Goal: Task Accomplishment & Management: Use online tool/utility

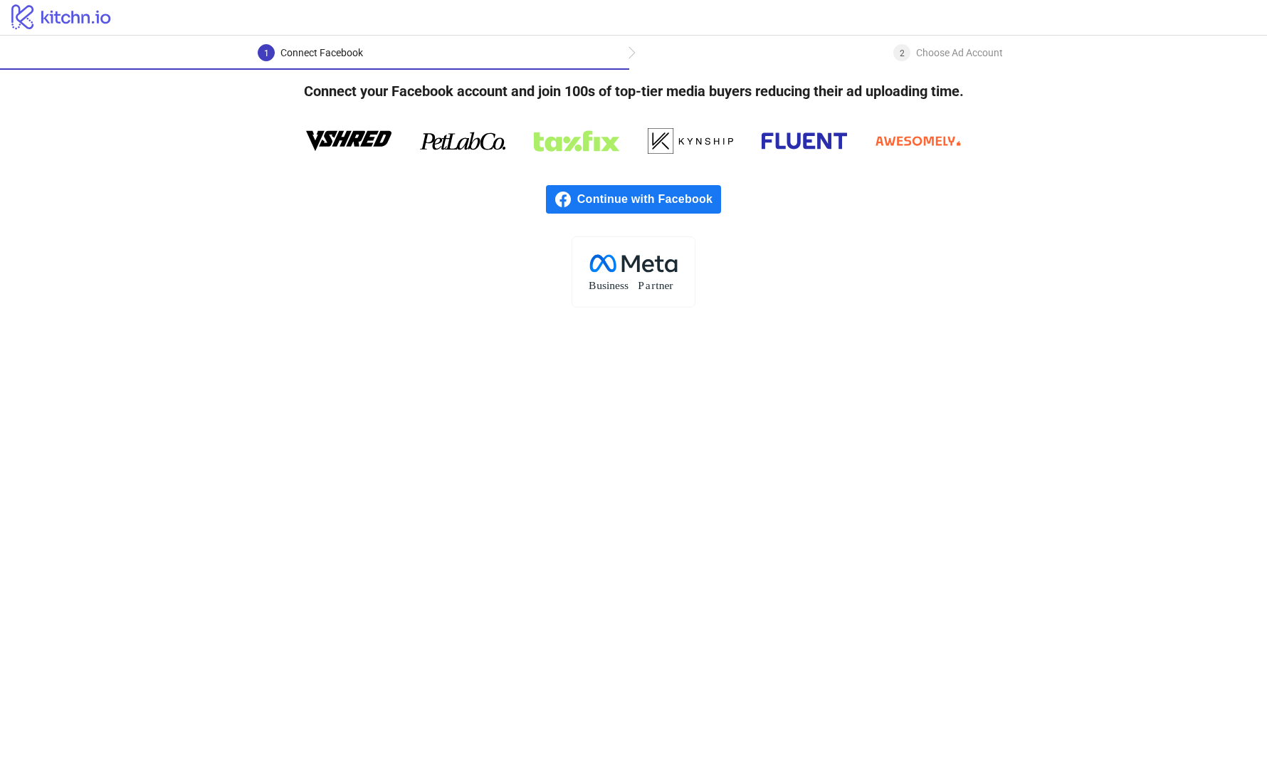
click at [689, 207] on span "Continue with Facebook" at bounding box center [649, 199] width 144 height 28
click at [690, 199] on span "Continue with Facebook" at bounding box center [649, 199] width 144 height 28
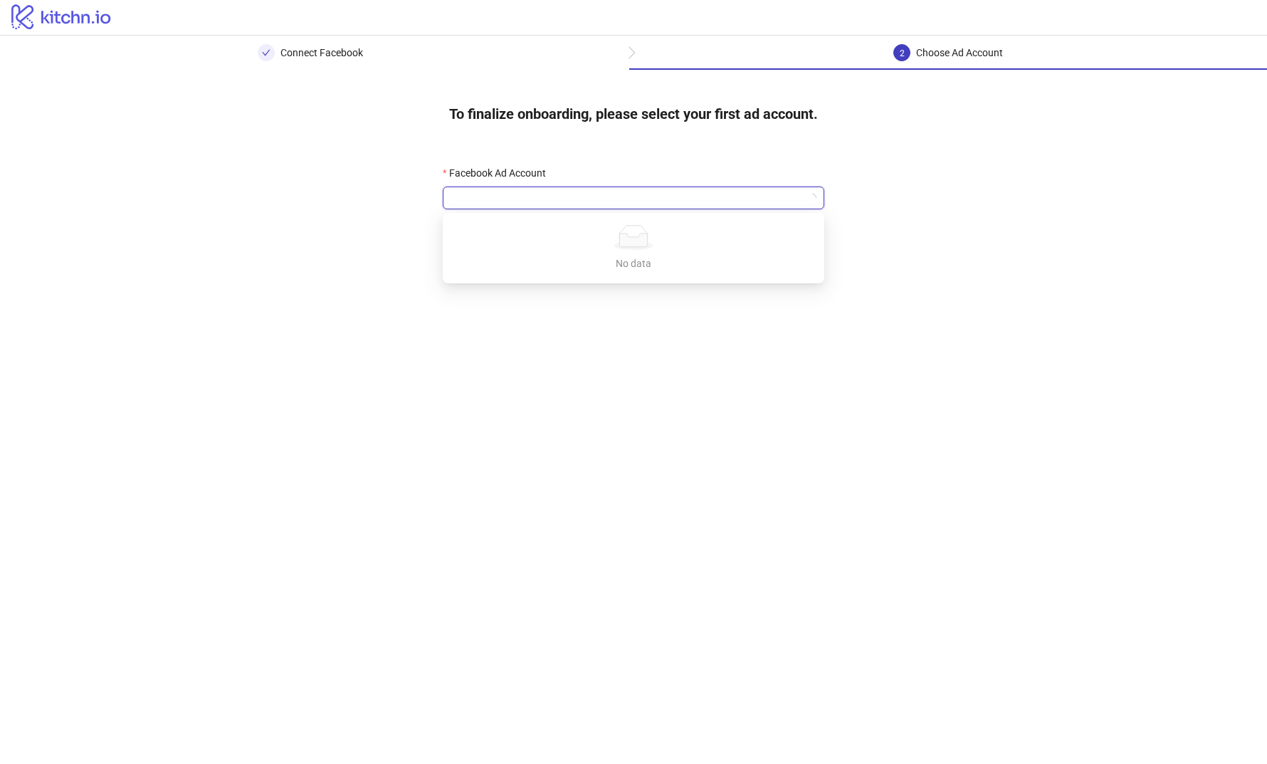
click at [745, 198] on input "Facebook Ad Account" at bounding box center [627, 197] width 352 height 21
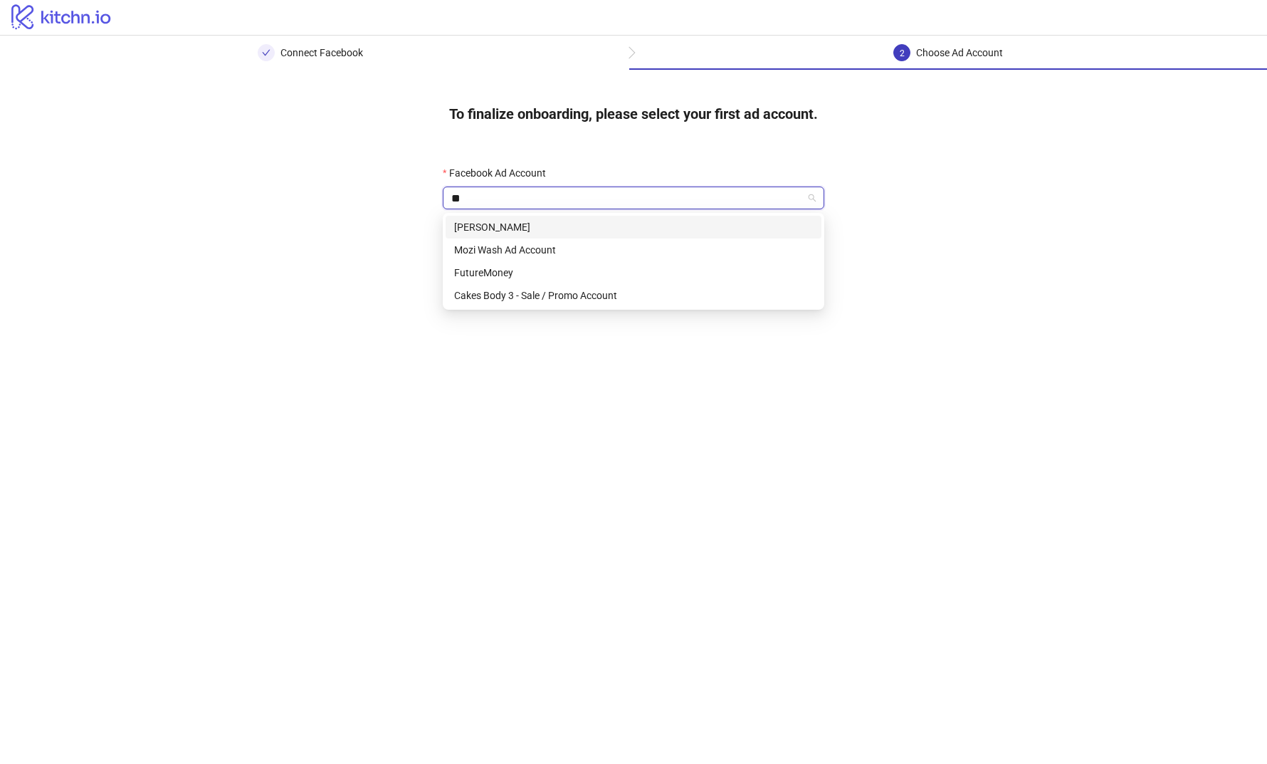
type input "***"
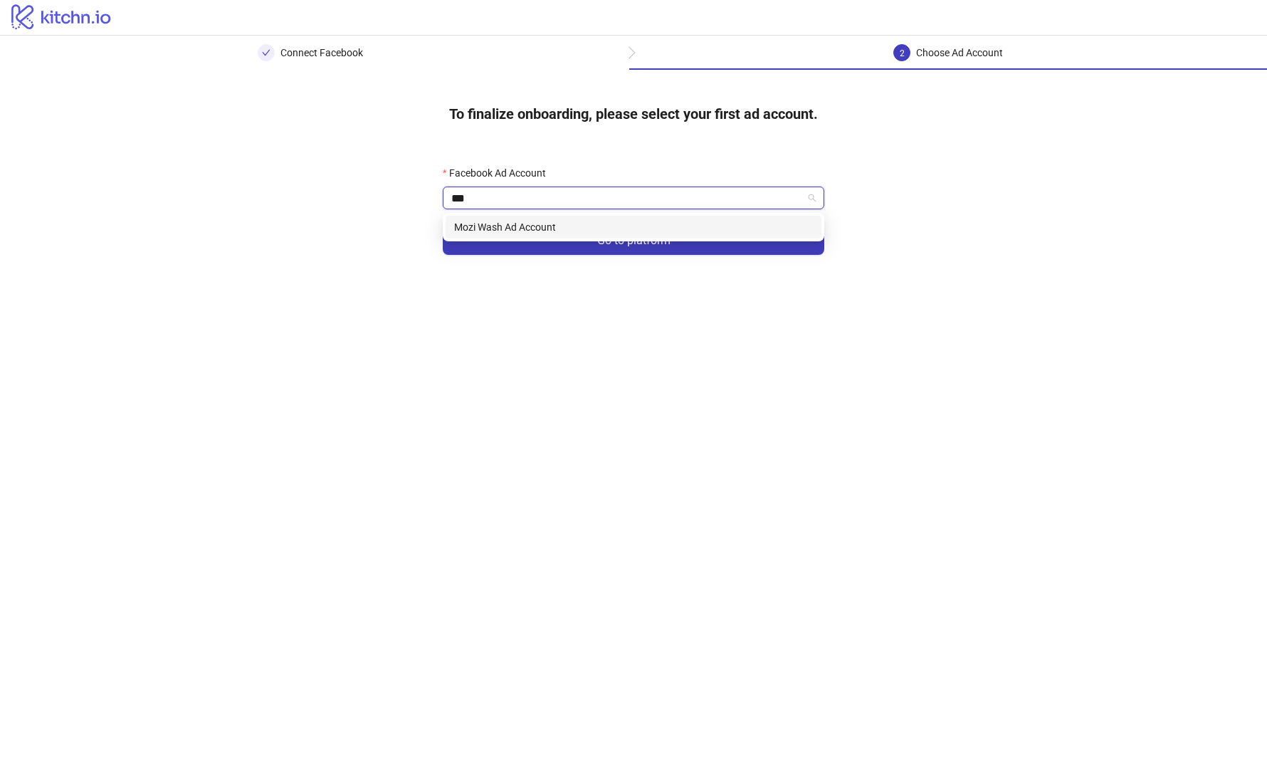
click at [645, 228] on div "Mozi Wash Ad Account" at bounding box center [633, 227] width 359 height 16
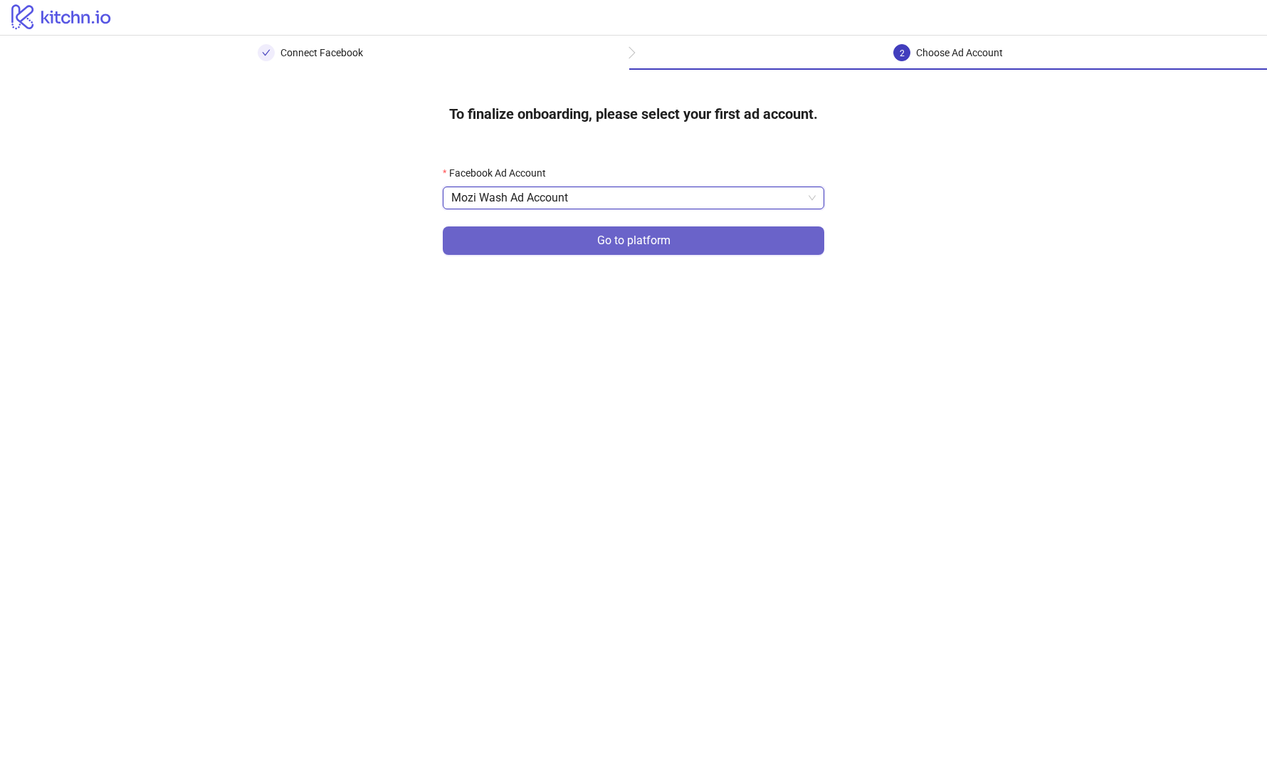
click at [656, 241] on span "Go to platform" at bounding box center [633, 240] width 73 height 13
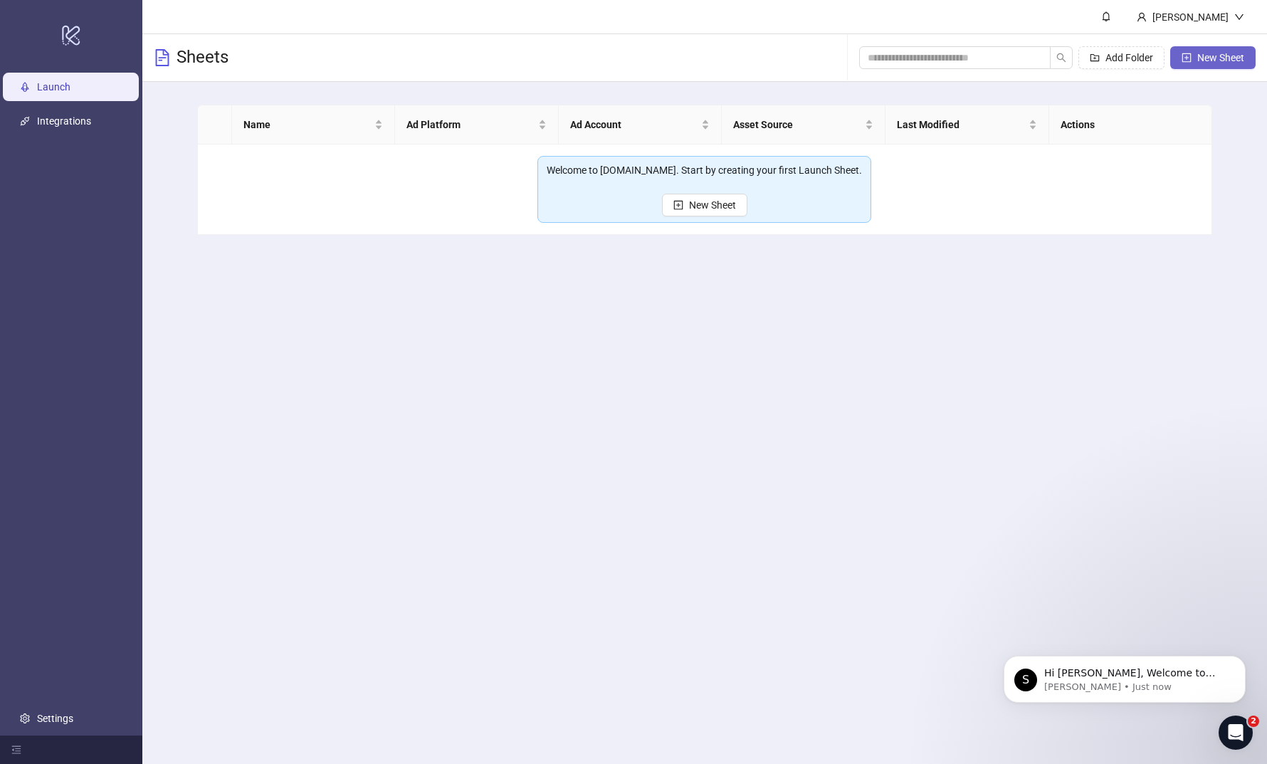
click at [1204, 61] on span "New Sheet" at bounding box center [1221, 57] width 47 height 11
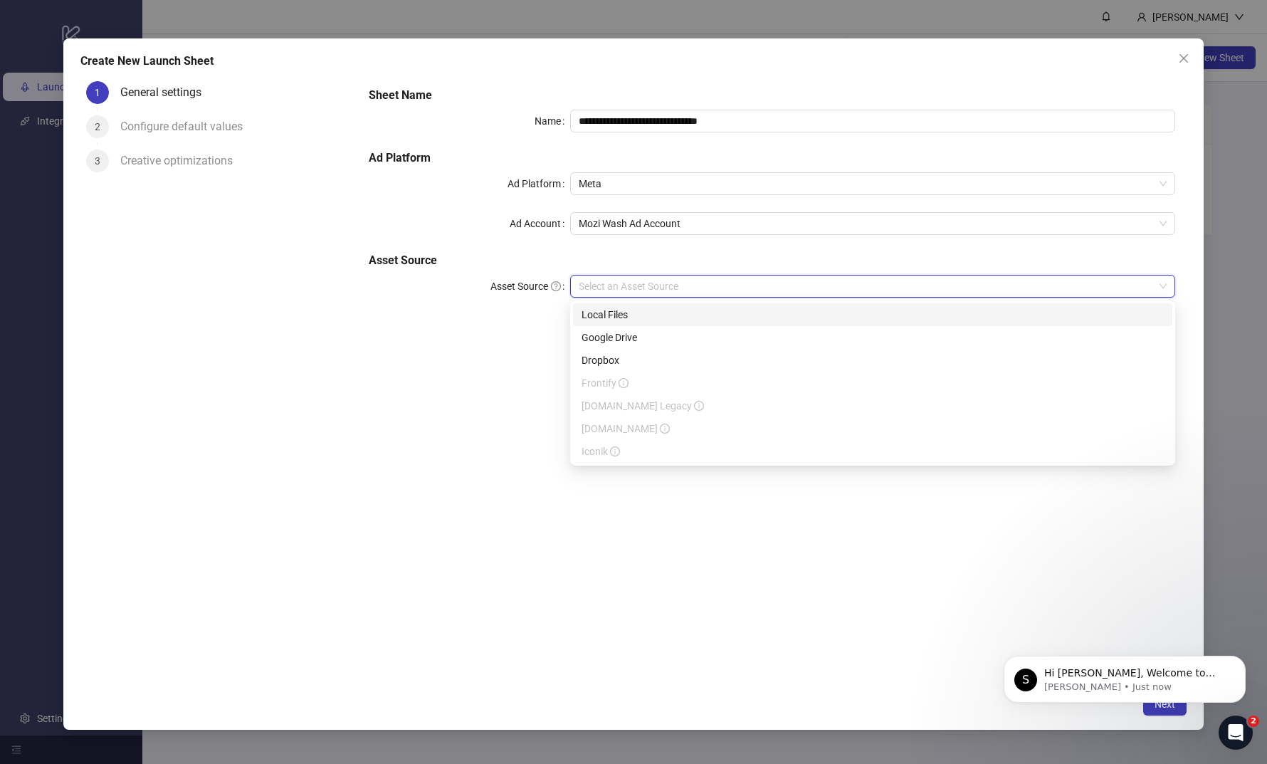
click at [630, 290] on input "Asset Source" at bounding box center [866, 286] width 575 height 21
drag, startPoint x: 624, startPoint y: 328, endPoint x: 624, endPoint y: 318, distance: 10.0
click at [624, 318] on div "Local Files Google Drive Dropbox Frontify [DOMAIN_NAME] Legacy [DOMAIN_NAME] Ic…" at bounding box center [873, 382] width 600 height 159
click at [624, 318] on div "Local Files" at bounding box center [873, 315] width 582 height 16
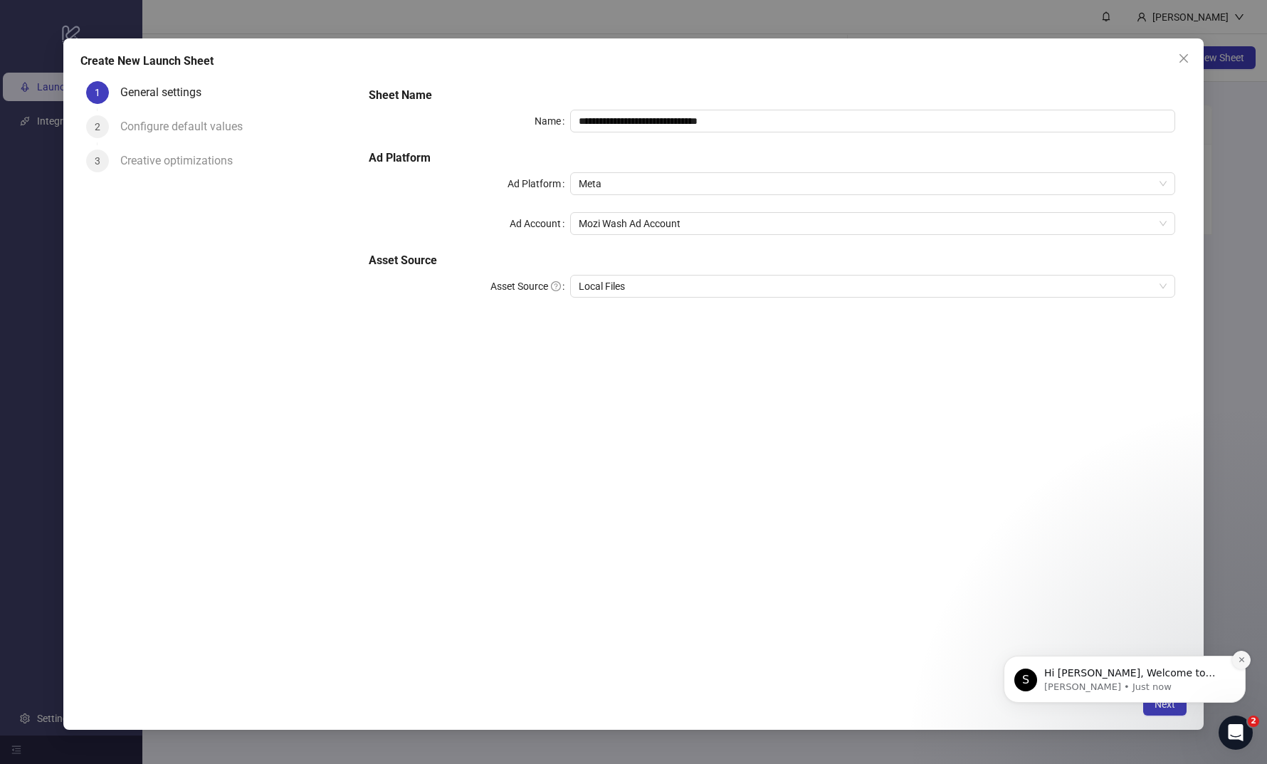
click at [1240, 655] on button "Dismiss notification" at bounding box center [1241, 660] width 19 height 19
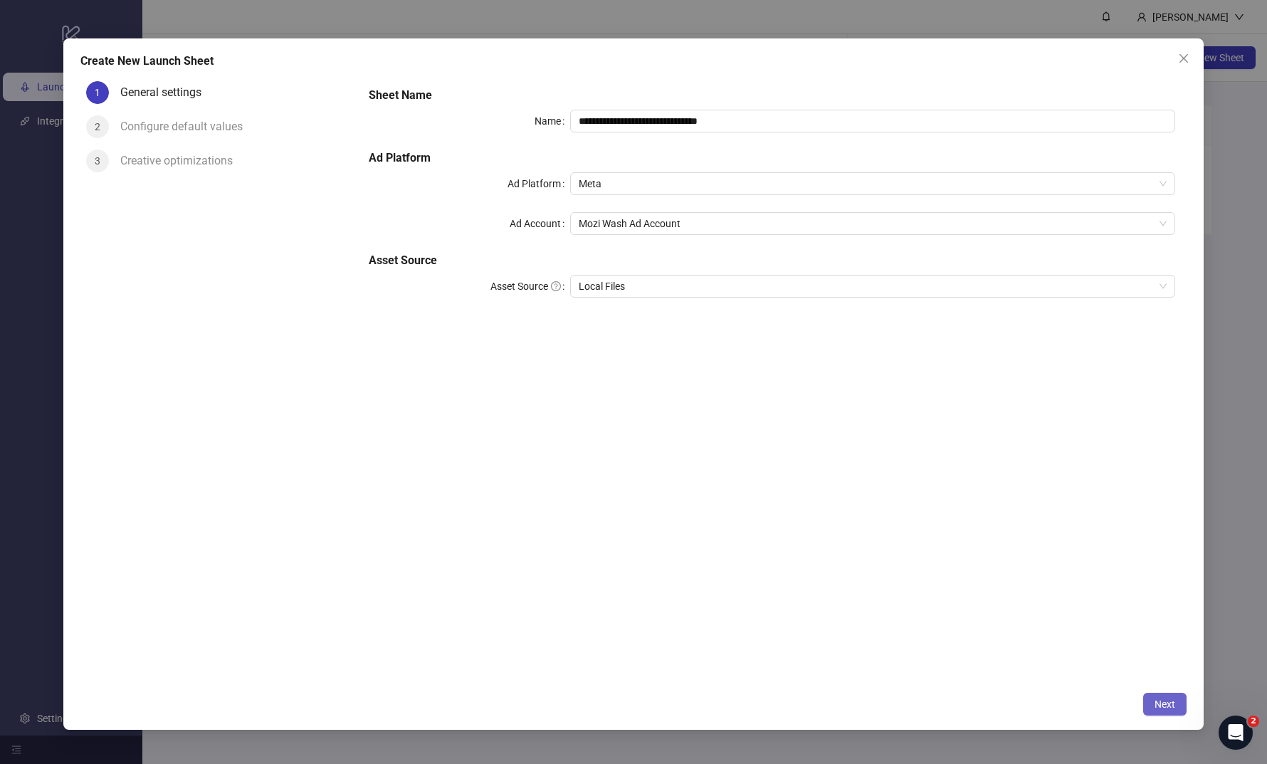
click at [1169, 698] on button "Next" at bounding box center [1164, 704] width 43 height 23
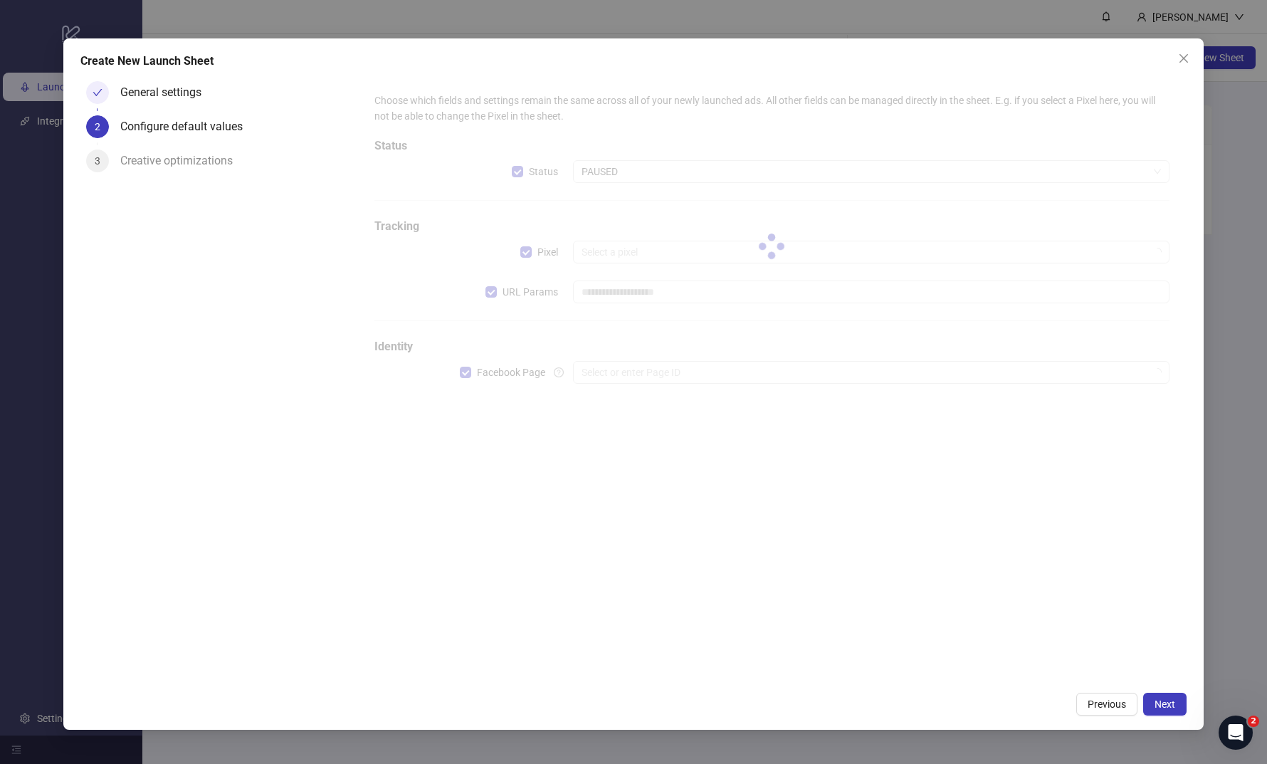
type input "**********"
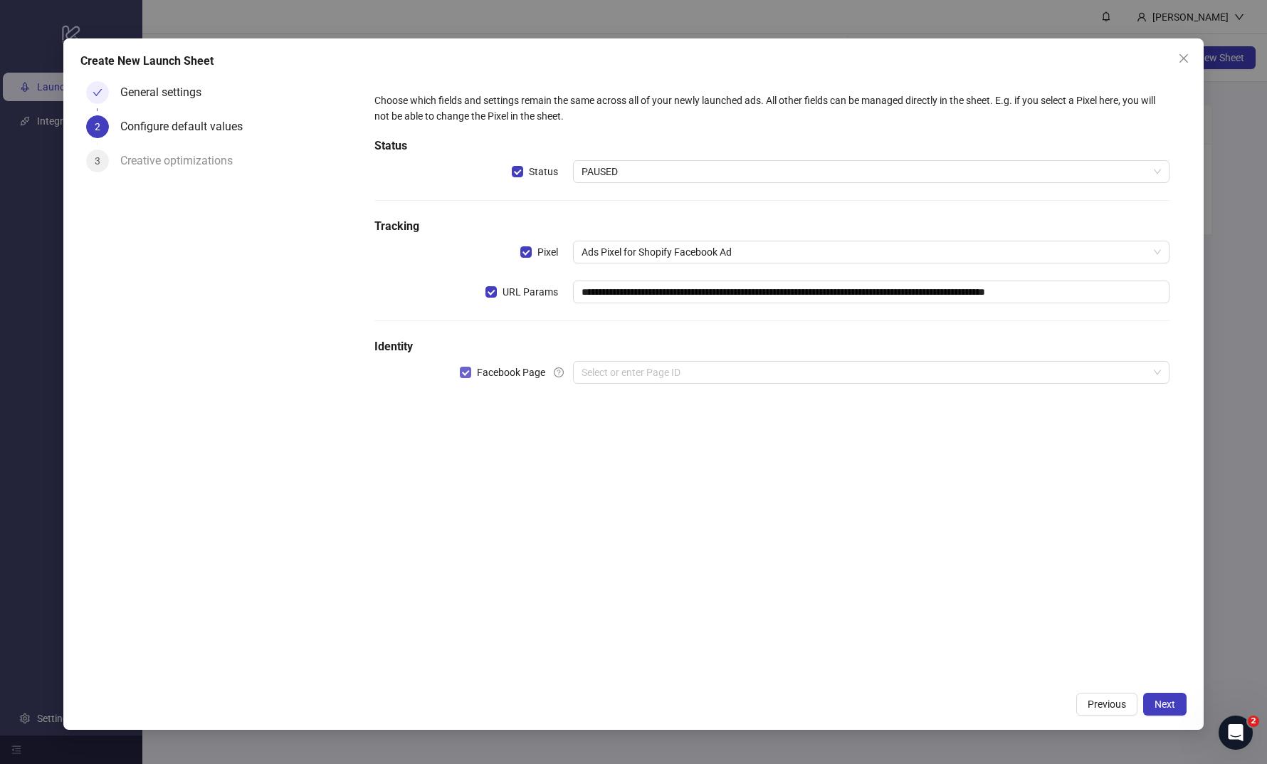
click at [483, 376] on span "Facebook Page" at bounding box center [511, 373] width 80 height 16
click at [1166, 708] on span "Next" at bounding box center [1165, 703] width 21 height 11
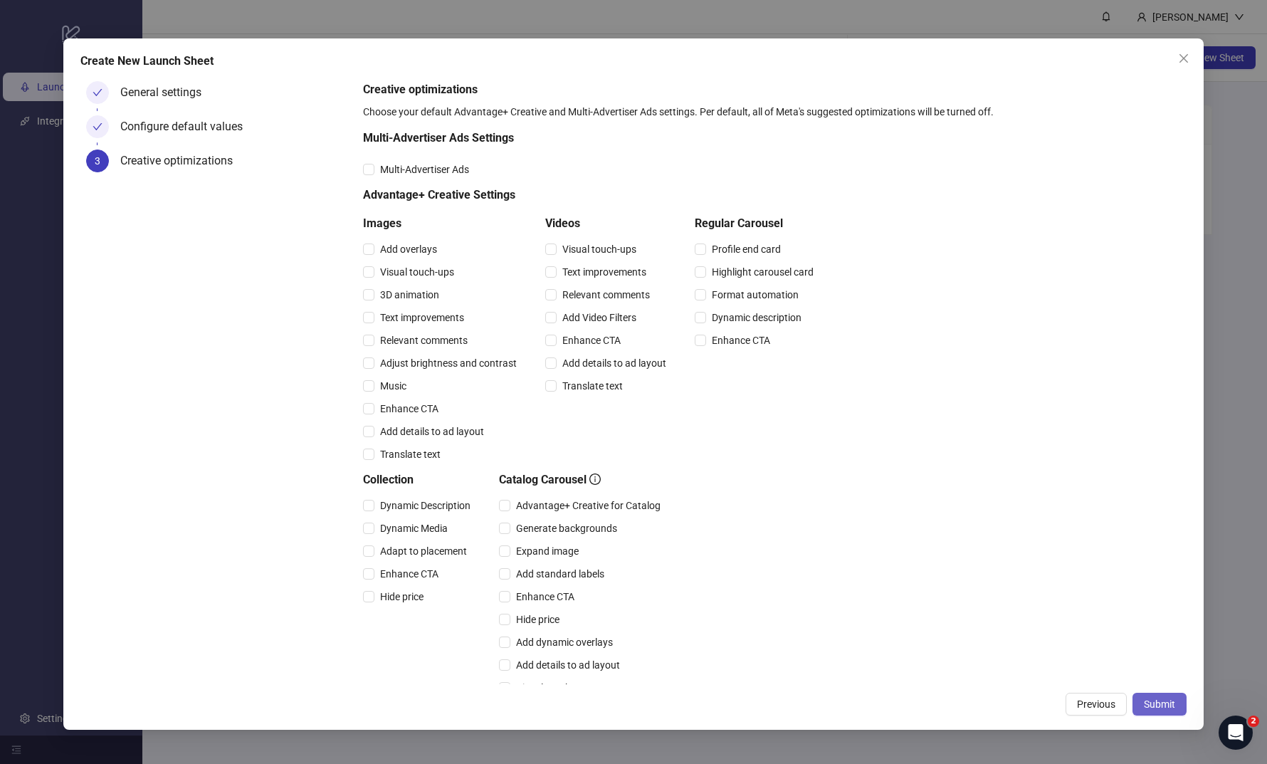
click at [1166, 708] on span "Submit" at bounding box center [1159, 703] width 31 height 11
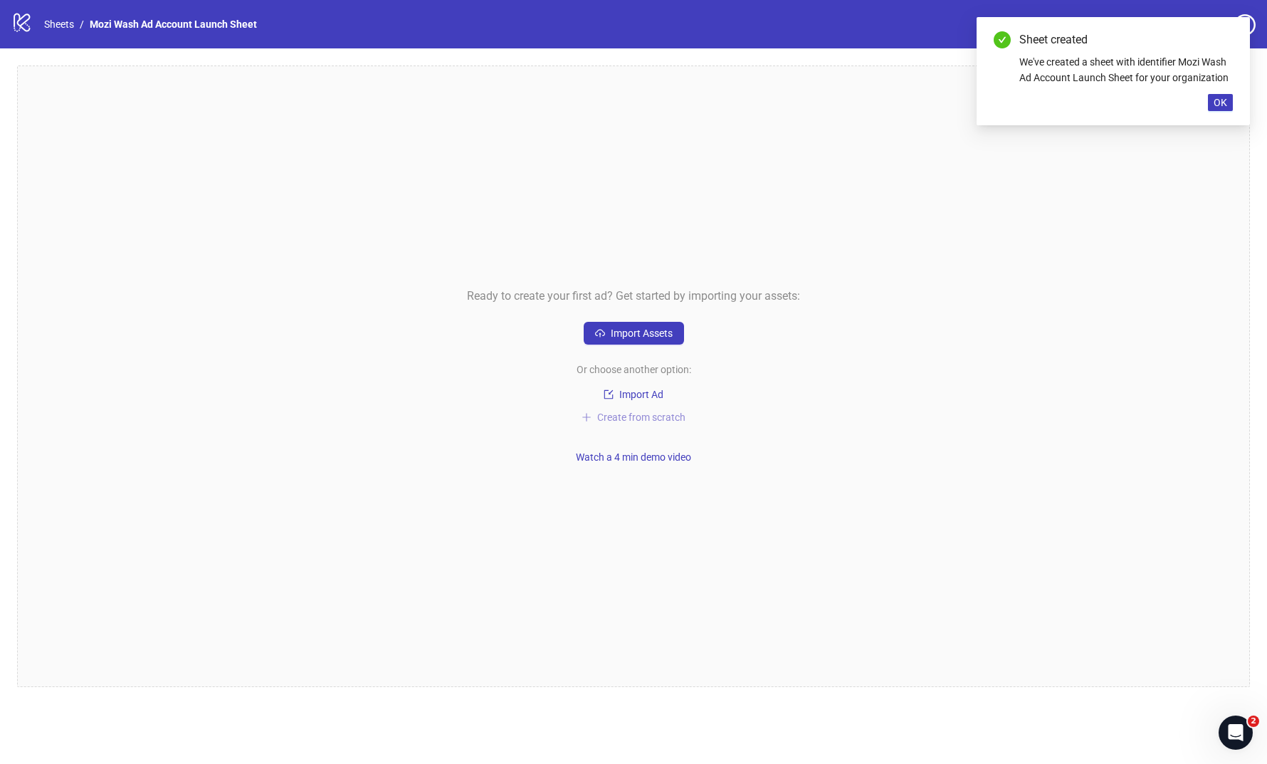
click at [656, 417] on span "Create from scratch" at bounding box center [641, 417] width 88 height 11
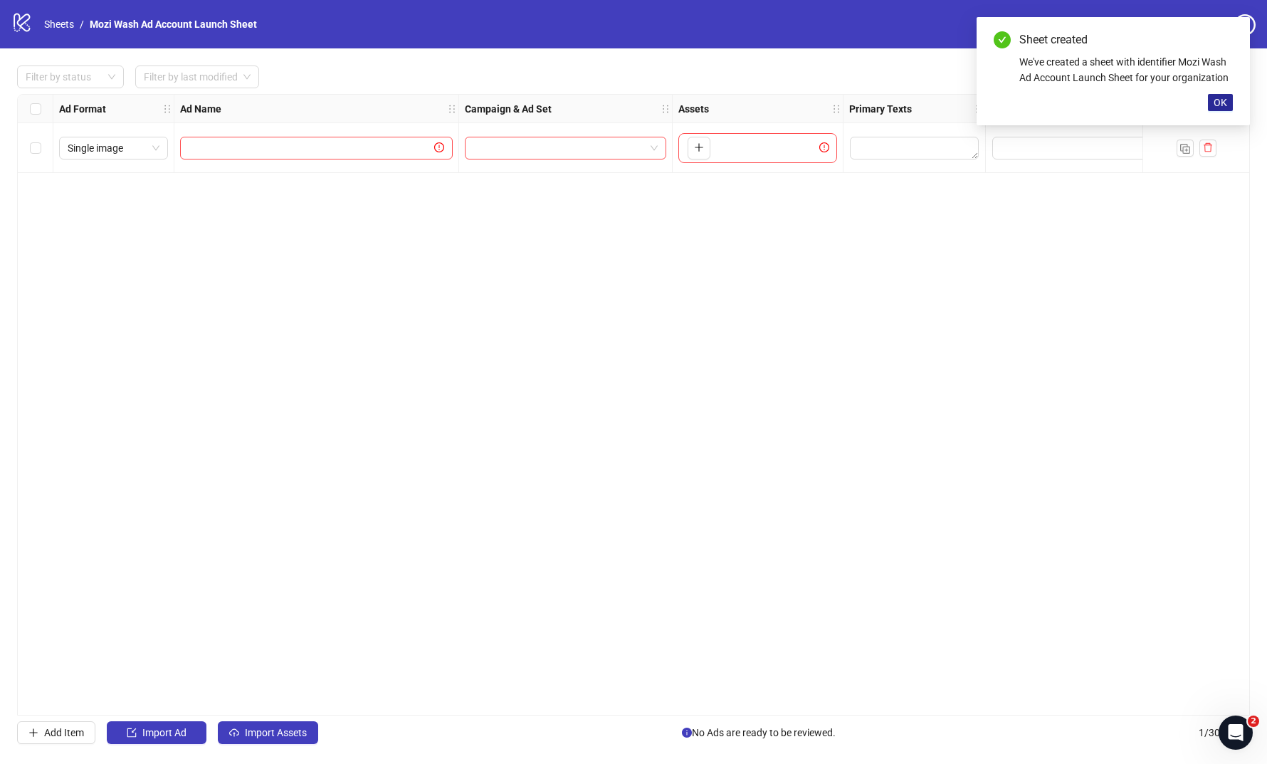
click at [1218, 104] on span "OK" at bounding box center [1221, 102] width 14 height 11
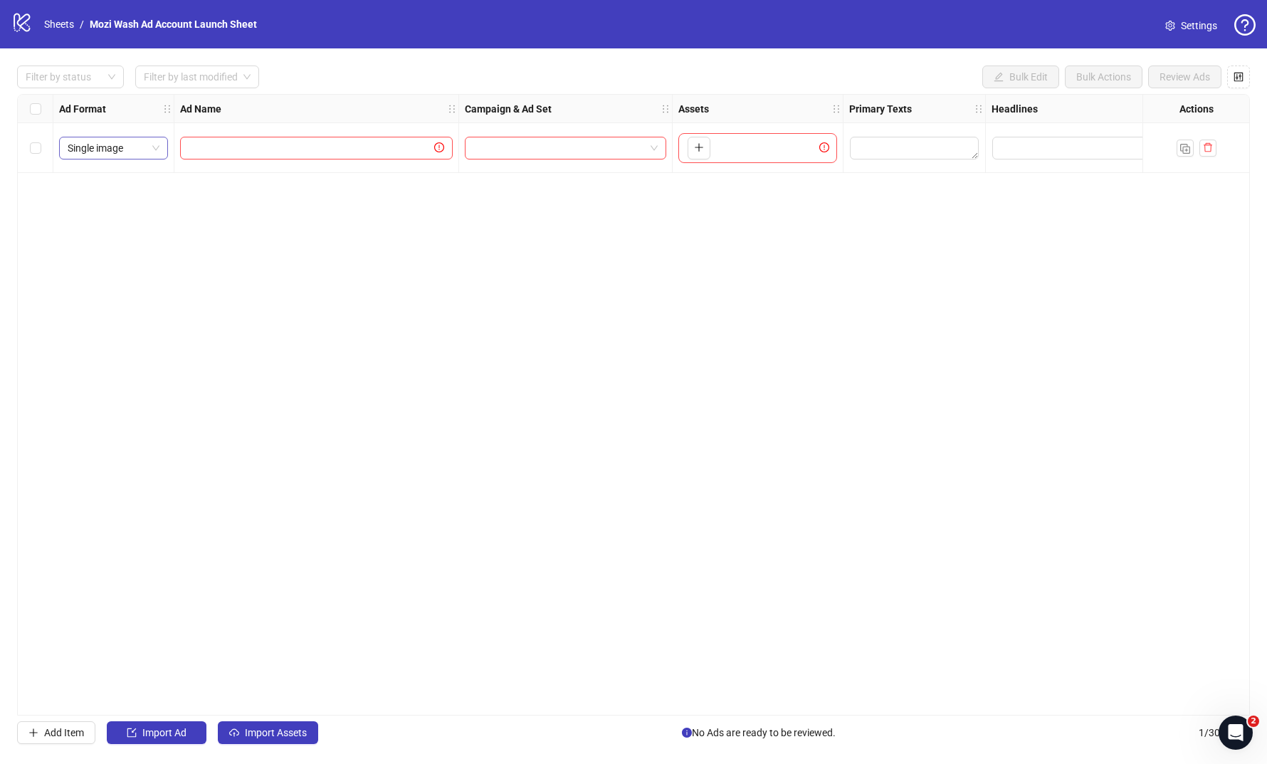
click at [136, 147] on span "Single image" at bounding box center [114, 147] width 92 height 21
click at [132, 225] on div "Carousel" at bounding box center [113, 222] width 86 height 16
click at [118, 148] on span "Carousel" at bounding box center [114, 147] width 92 height 21
click at [147, 142] on span "Carousel" at bounding box center [114, 147] width 92 height 21
click at [617, 237] on div "Ad Format Ad Name Campaign & Ad Set Assets Primary Texts Headlines Descriptions…" at bounding box center [633, 405] width 1233 height 622
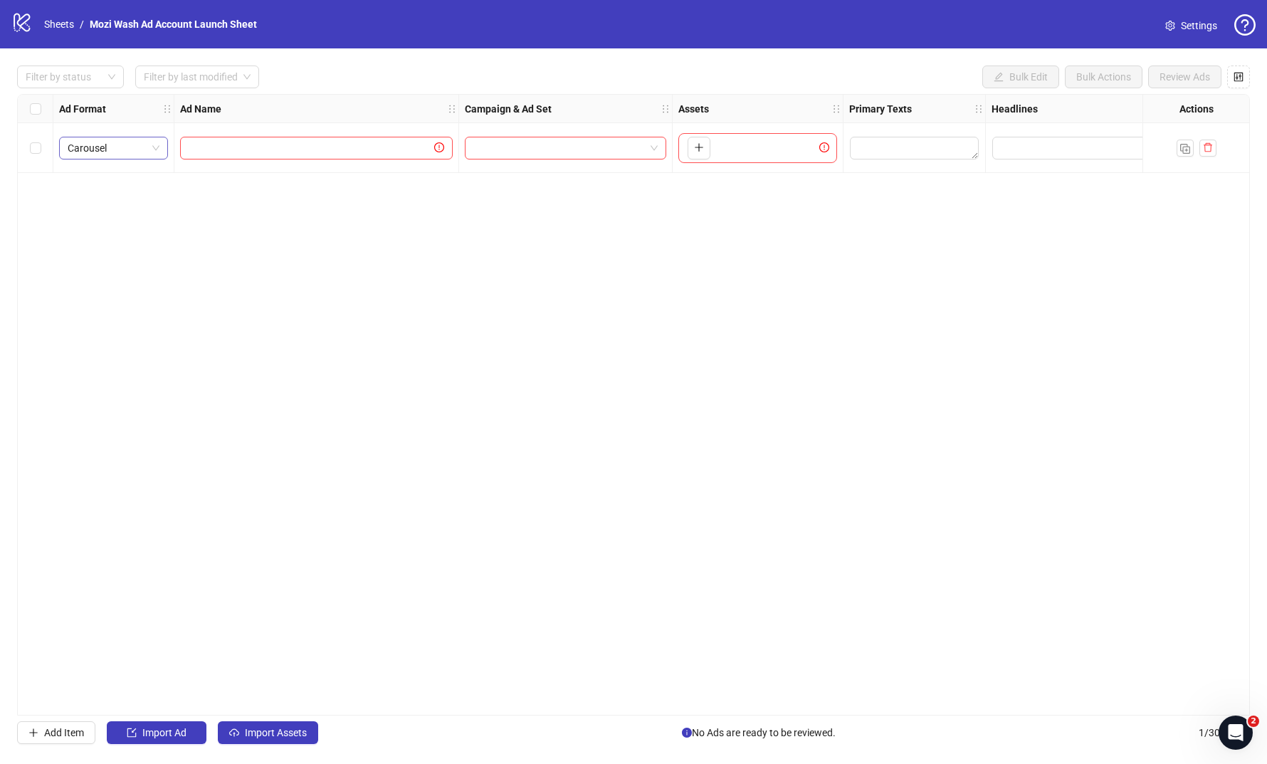
click at [156, 145] on span "Carousel" at bounding box center [114, 147] width 92 height 21
click at [344, 397] on div "Ad Format Ad Name Campaign & Ad Set Assets Primary Texts Headlines Descriptions…" at bounding box center [633, 405] width 1233 height 622
click at [249, 735] on span "Import Assets" at bounding box center [276, 732] width 62 height 11
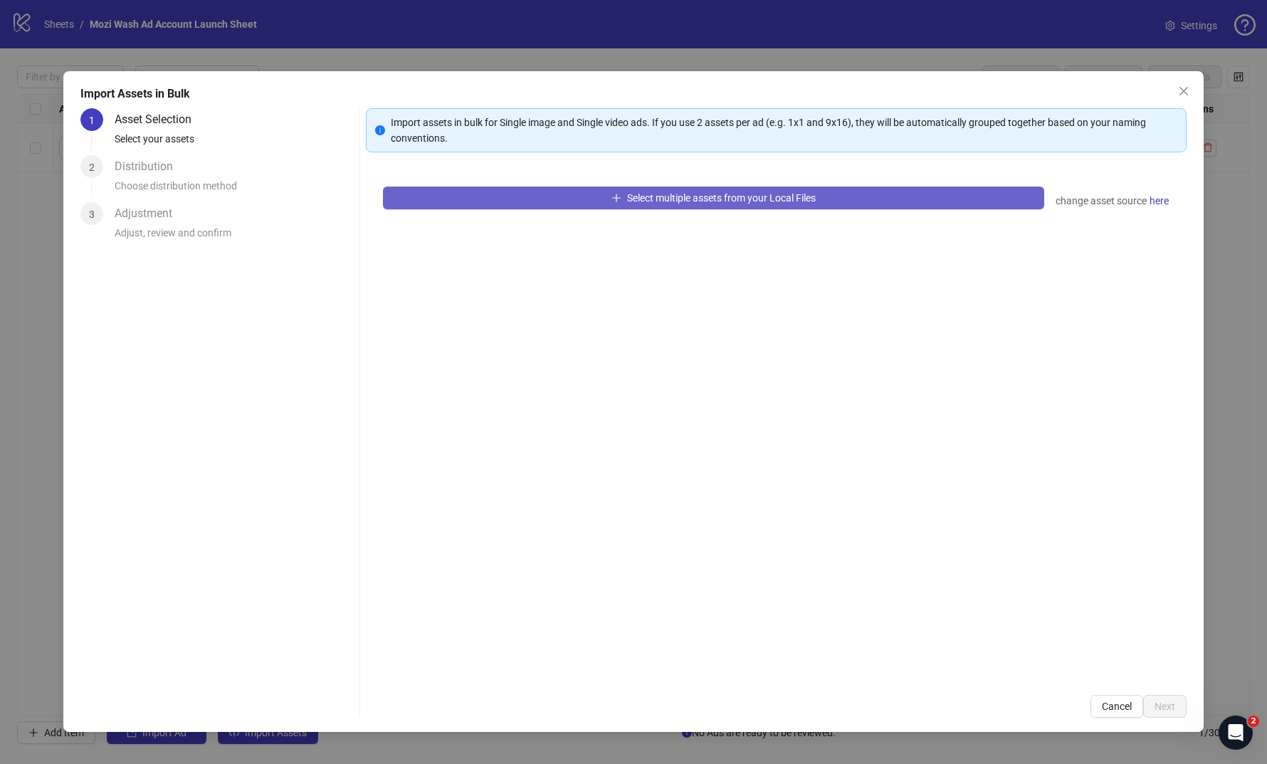
click at [613, 196] on icon "plus" at bounding box center [617, 198] width 10 height 10
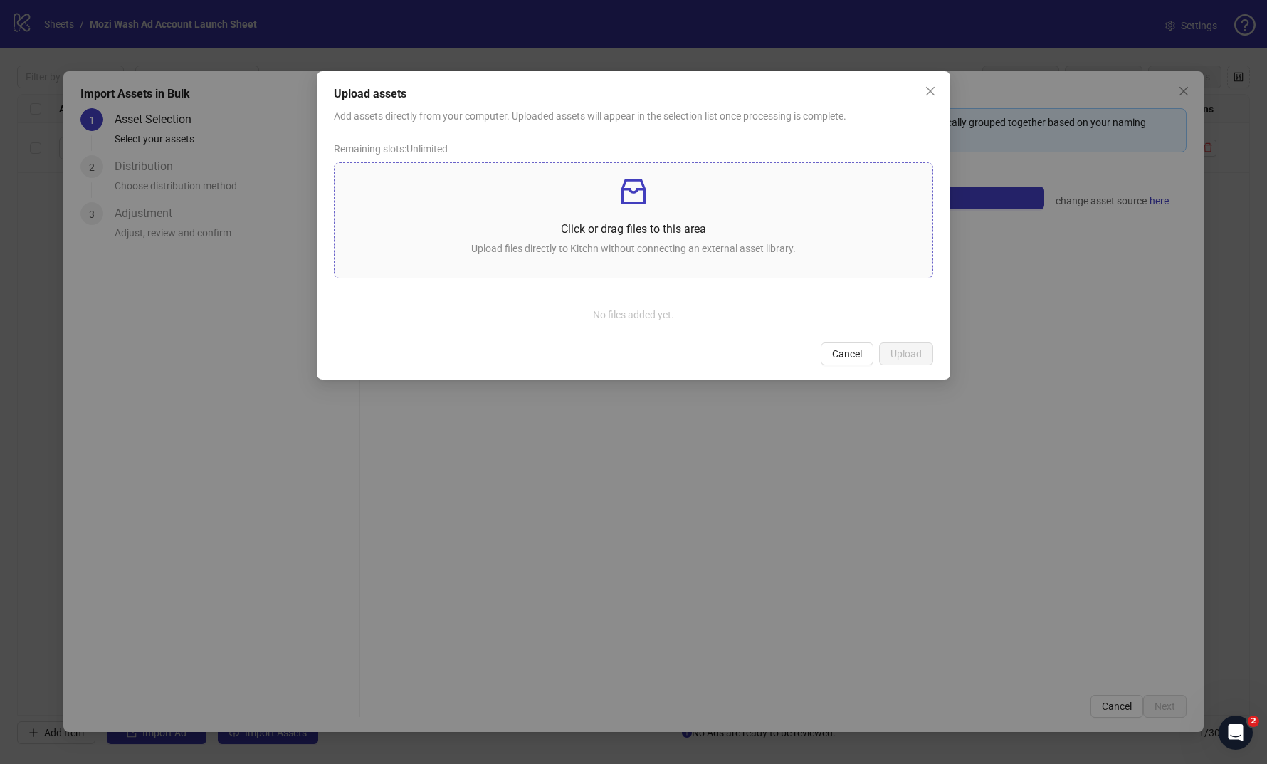
click at [614, 202] on p at bounding box center [633, 191] width 575 height 34
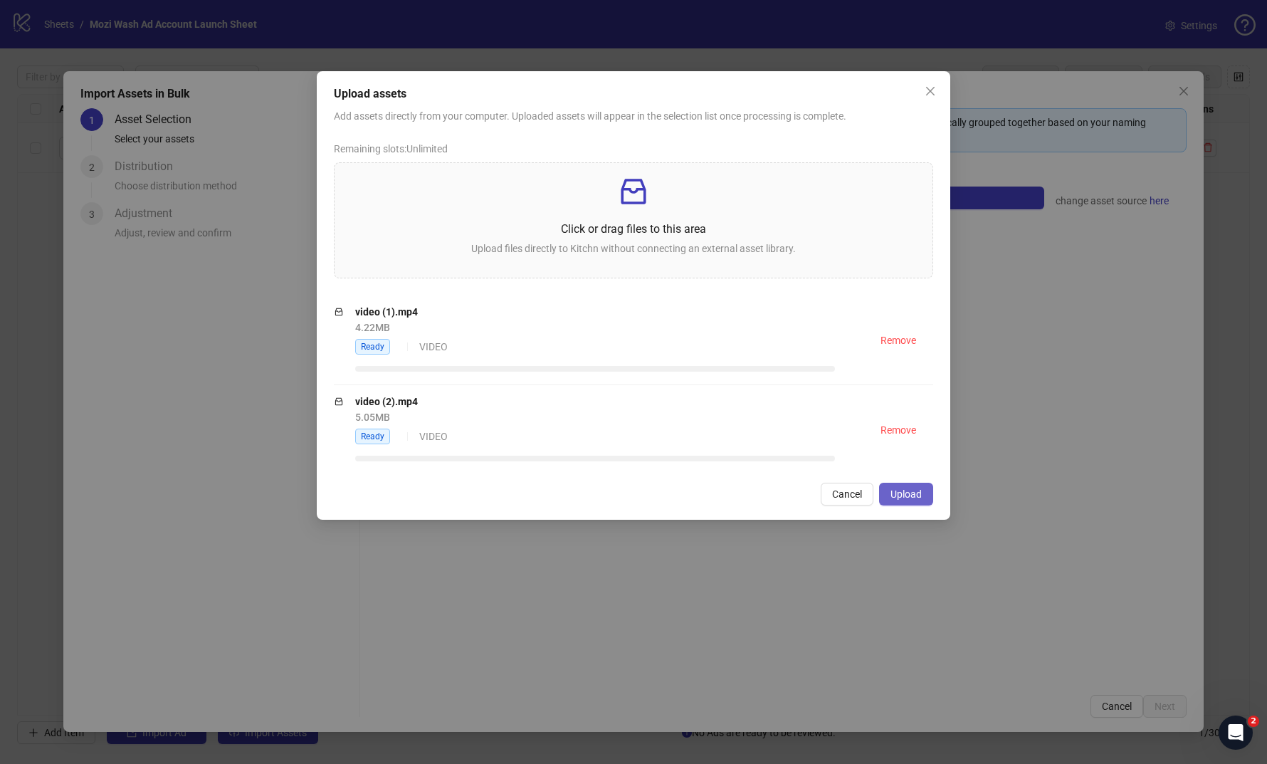
click at [899, 495] on span "Upload" at bounding box center [906, 493] width 31 height 11
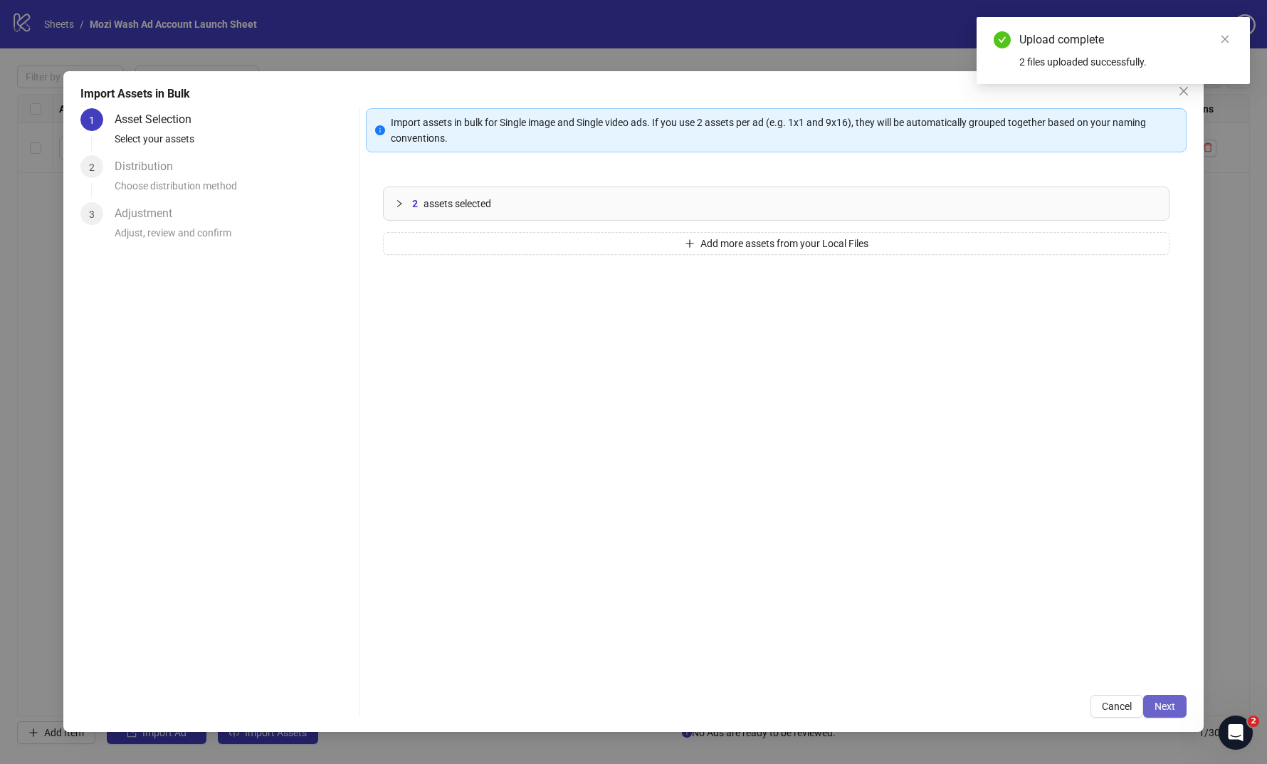
click at [1160, 712] on button "Next" at bounding box center [1164, 706] width 43 height 23
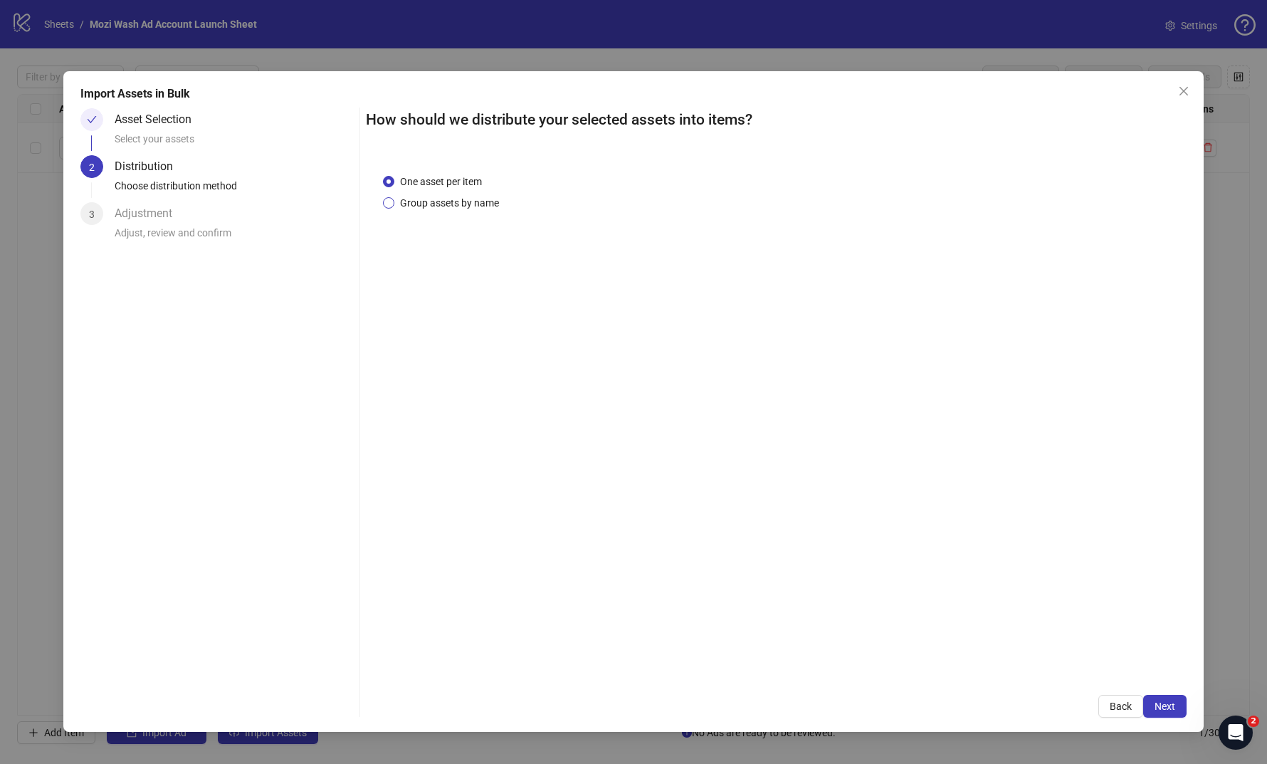
click at [478, 206] on span "Group assets by name" at bounding box center [449, 203] width 110 height 16
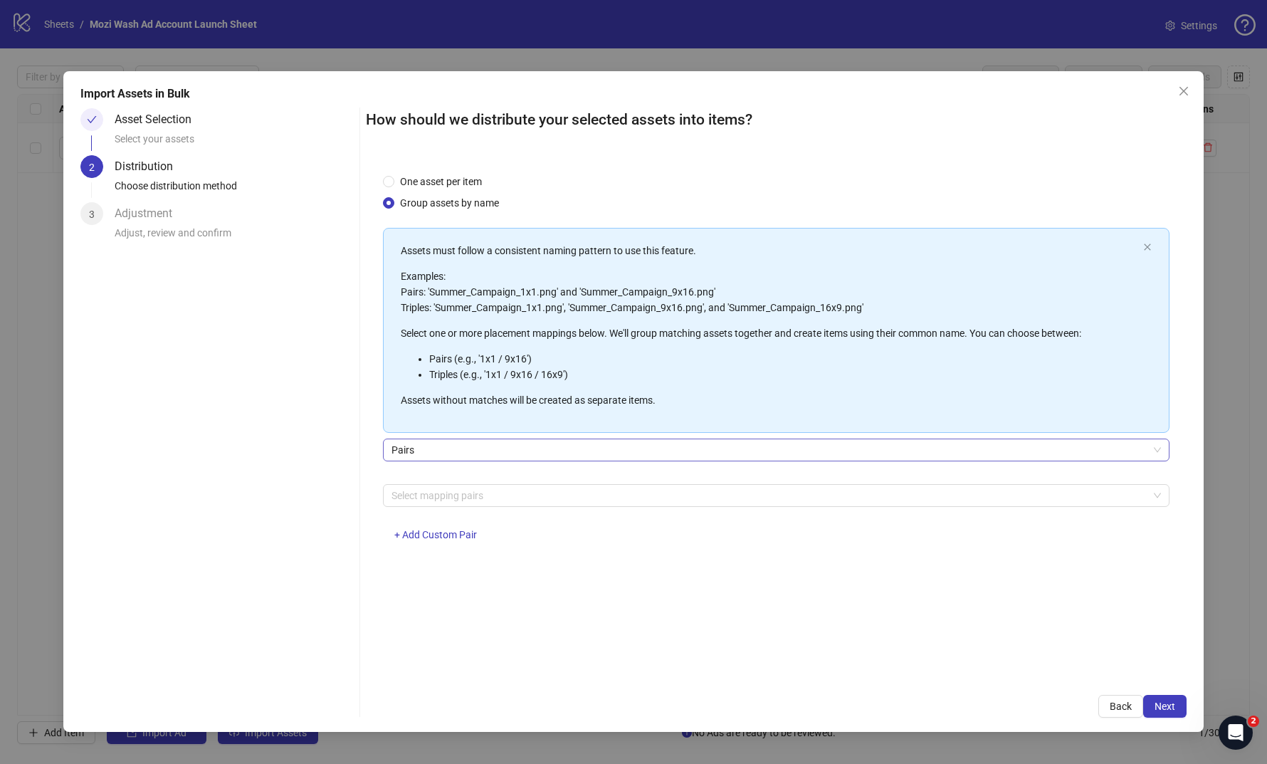
click at [604, 448] on span "Pairs" at bounding box center [777, 449] width 770 height 21
click at [639, 340] on p "Select one or more placement mappings below. We'll group matching assets togeth…" at bounding box center [769, 333] width 737 height 16
click at [473, 498] on div at bounding box center [769, 496] width 766 height 20
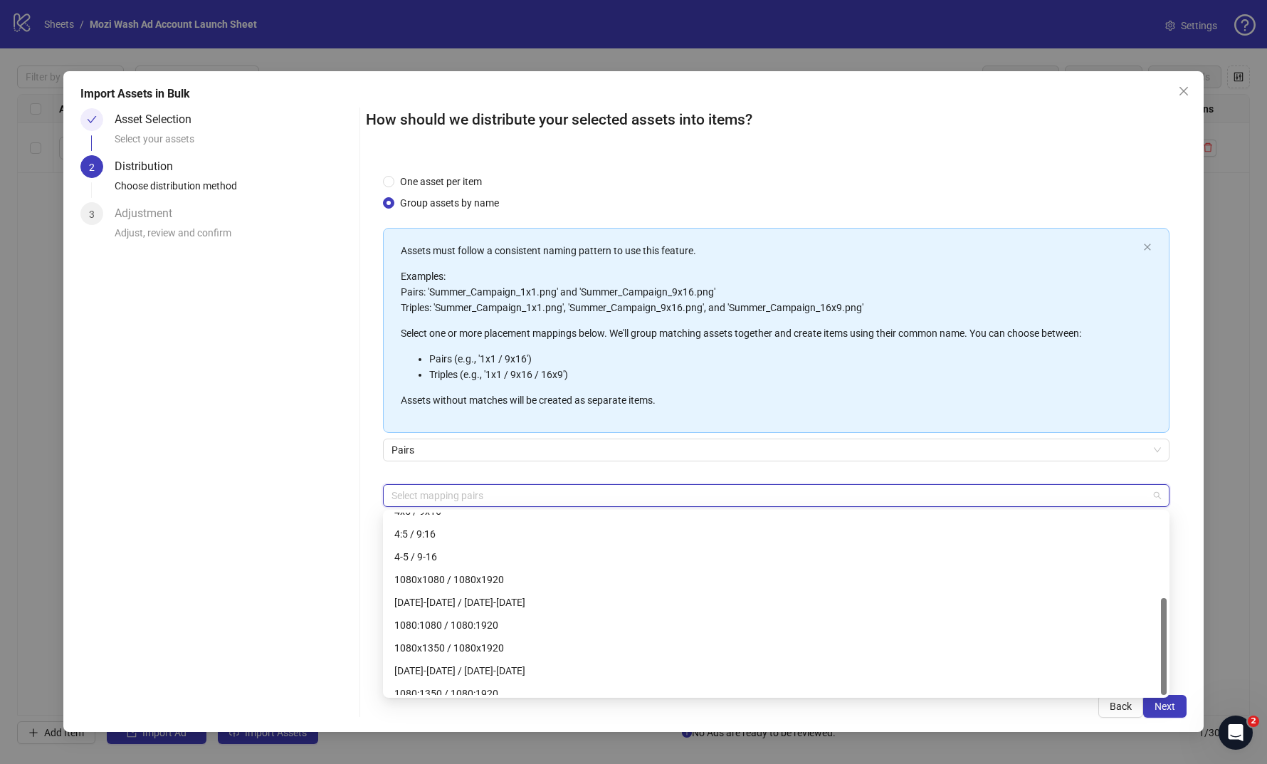
scroll to position [159, 0]
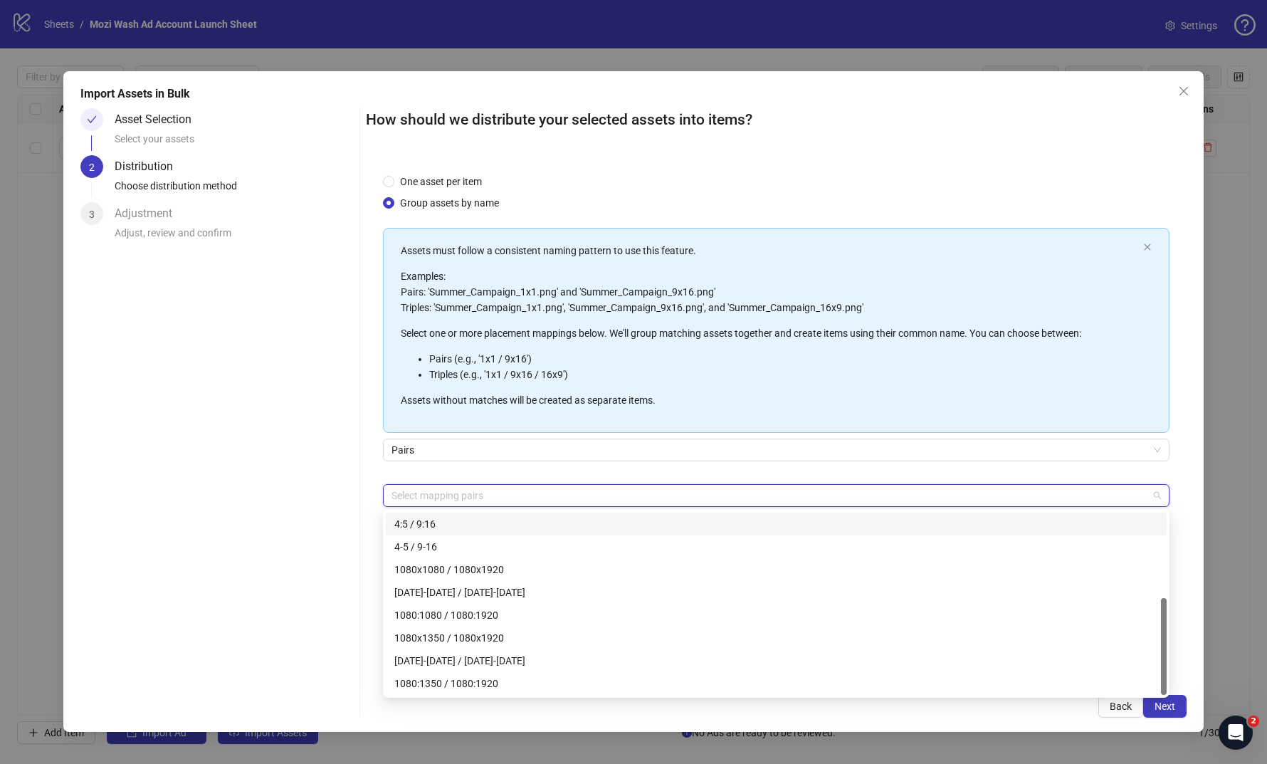
click at [523, 411] on div "Assets must follow a consistent naming pattern to use this feature. Examples: P…" at bounding box center [769, 330] width 737 height 175
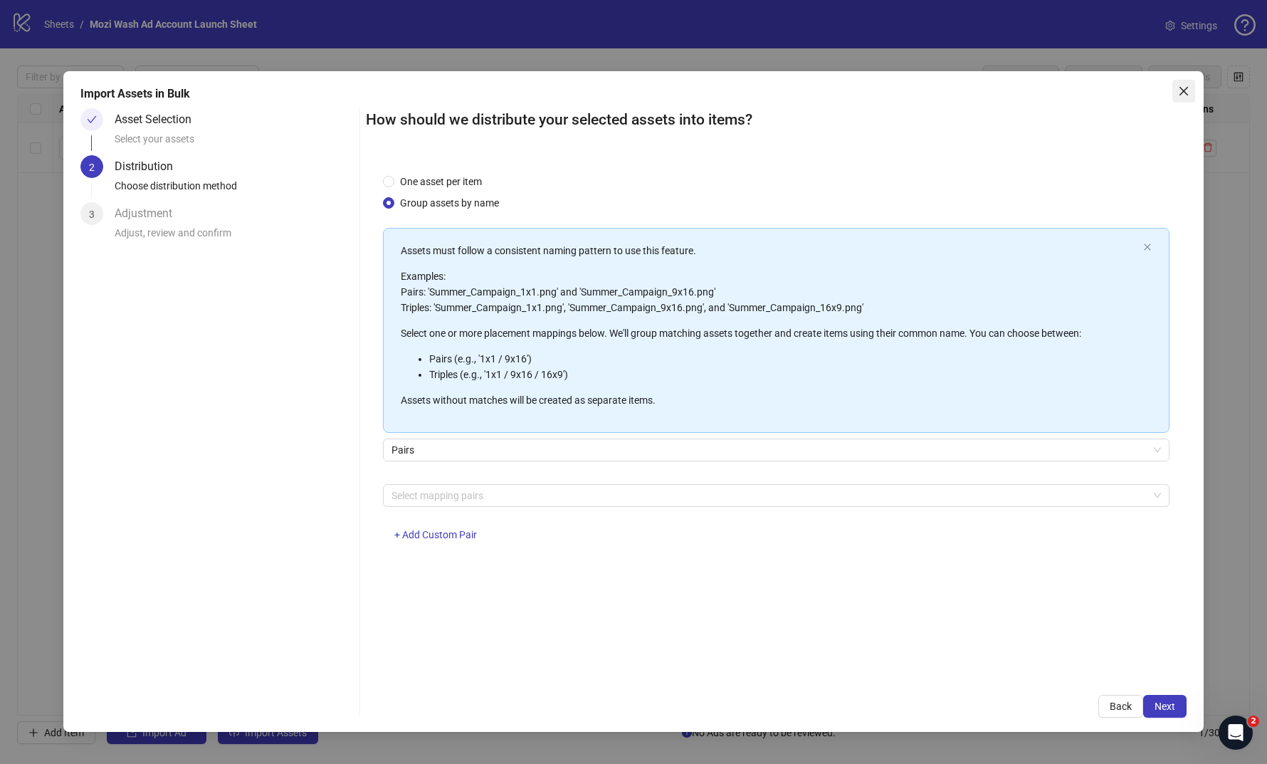
click at [1180, 96] on icon "close" at bounding box center [1183, 90] width 11 height 11
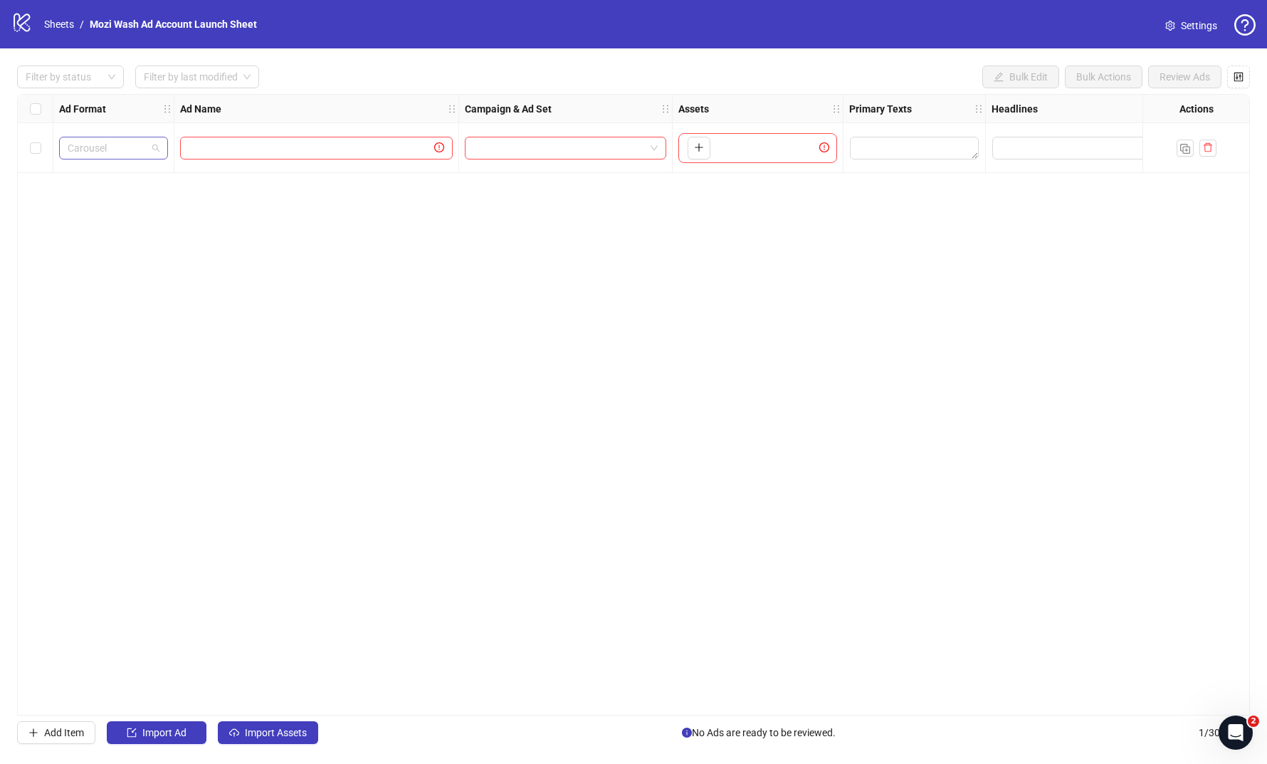
click at [147, 151] on span "Carousel" at bounding box center [114, 147] width 92 height 21
click at [370, 286] on div "Ad Format Ad Name Campaign & Ad Set Assets Primary Texts Headlines Descriptions…" at bounding box center [633, 405] width 1233 height 622
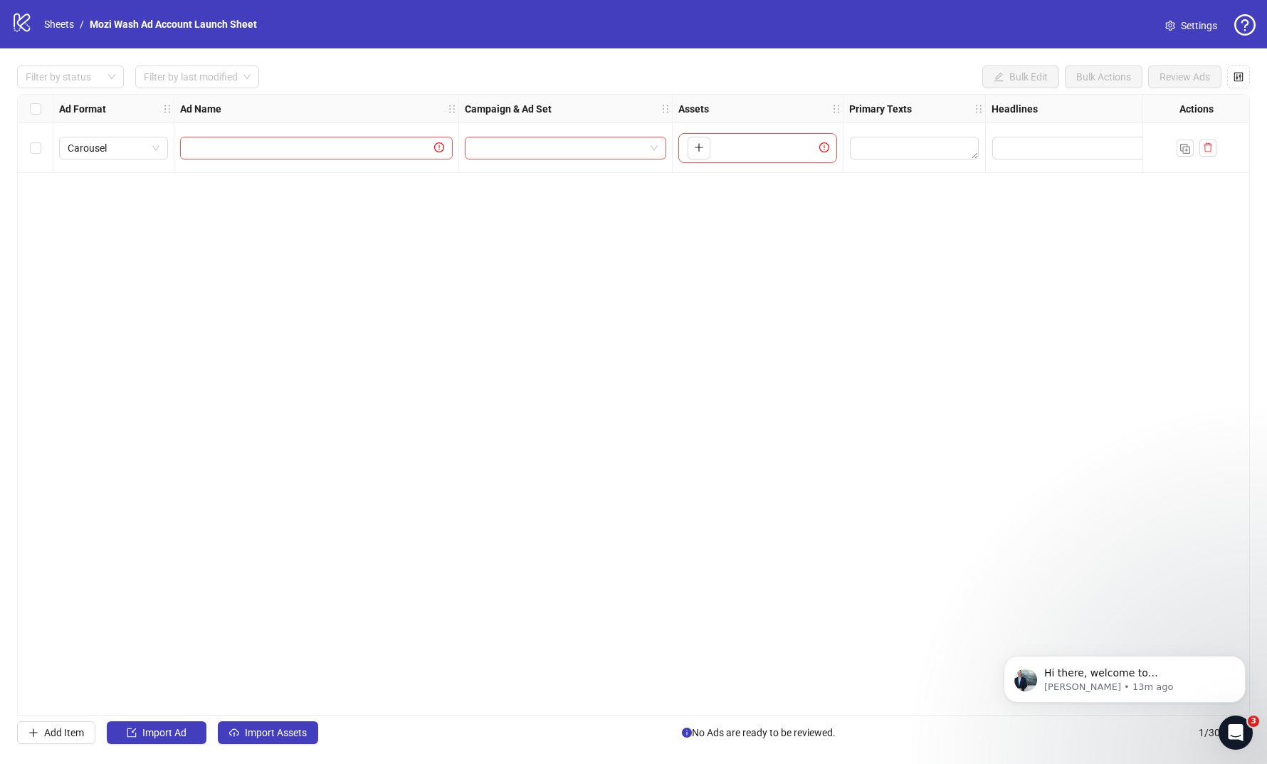
scroll to position [0, 0]
click at [262, 741] on button "Import Assets" at bounding box center [268, 732] width 100 height 23
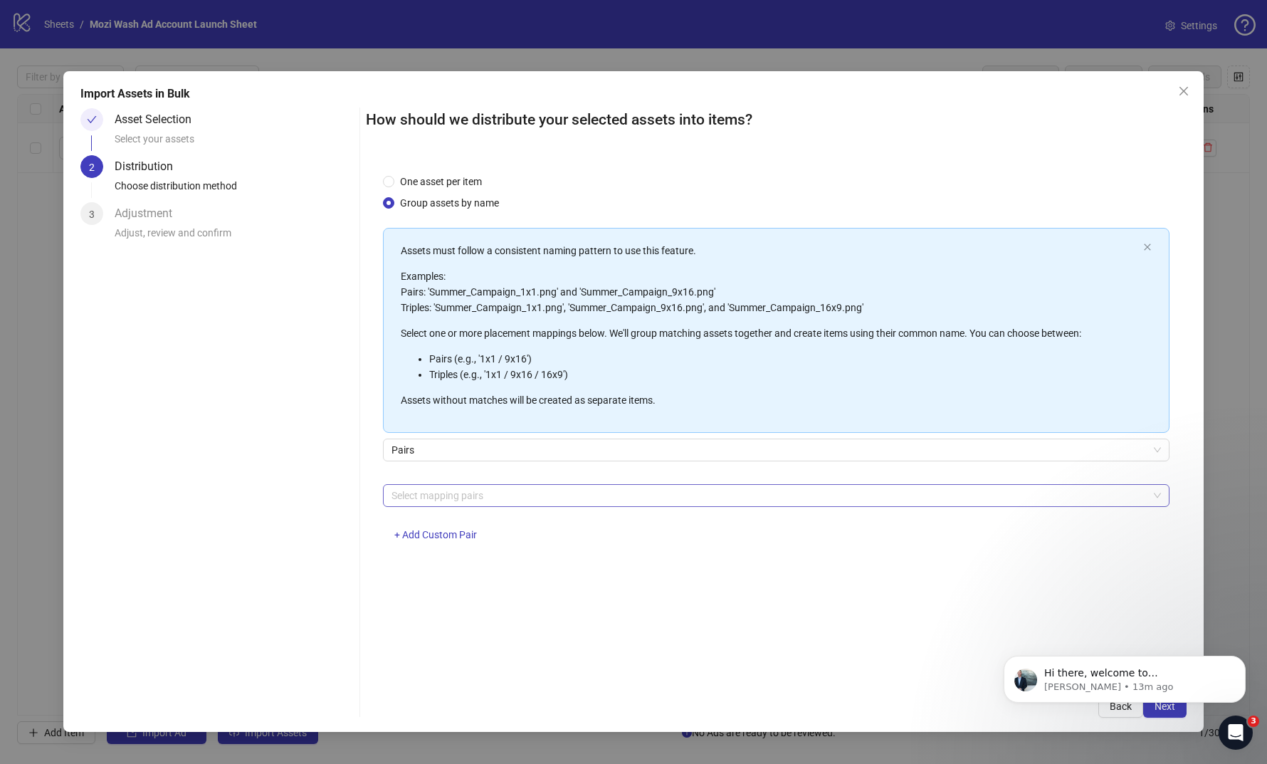
click at [466, 493] on div at bounding box center [769, 496] width 766 height 20
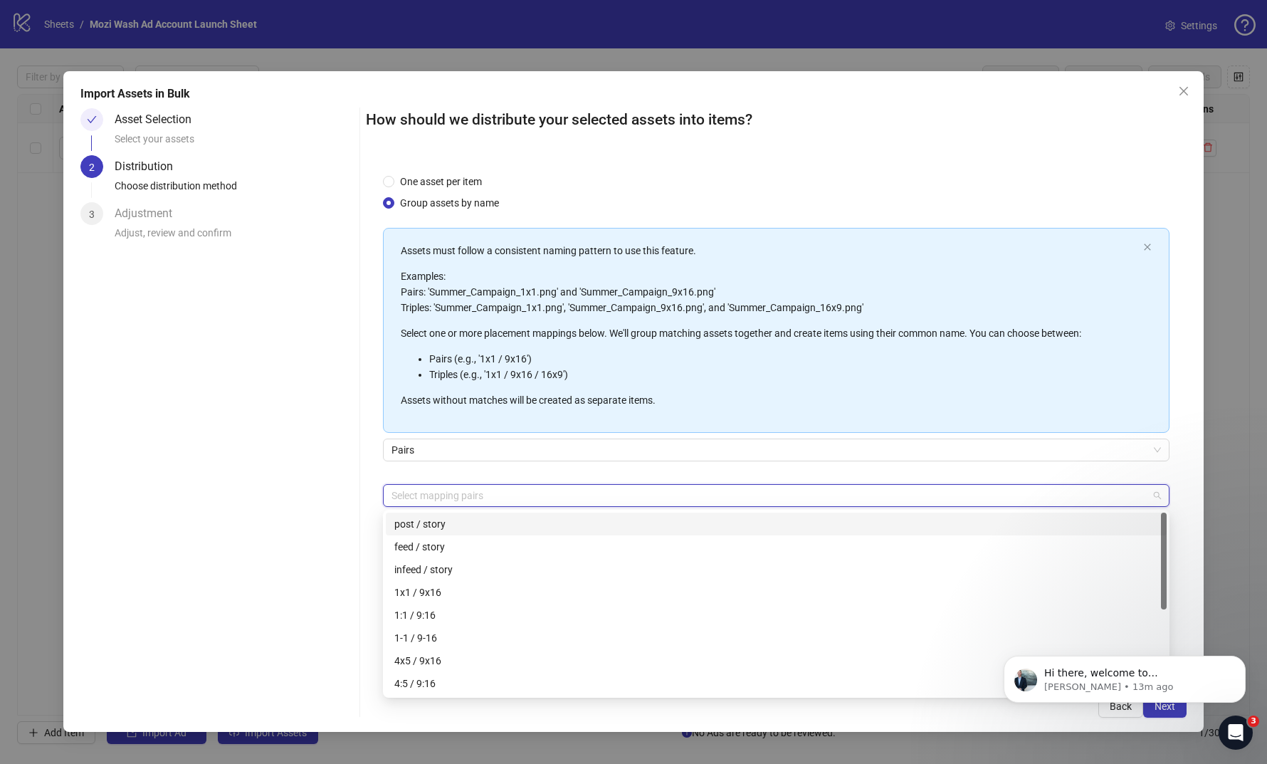
click at [494, 383] on div "Assets must follow a consistent naming pattern to use this feature. Examples: P…" at bounding box center [769, 325] width 737 height 165
